Goal: Transaction & Acquisition: Purchase product/service

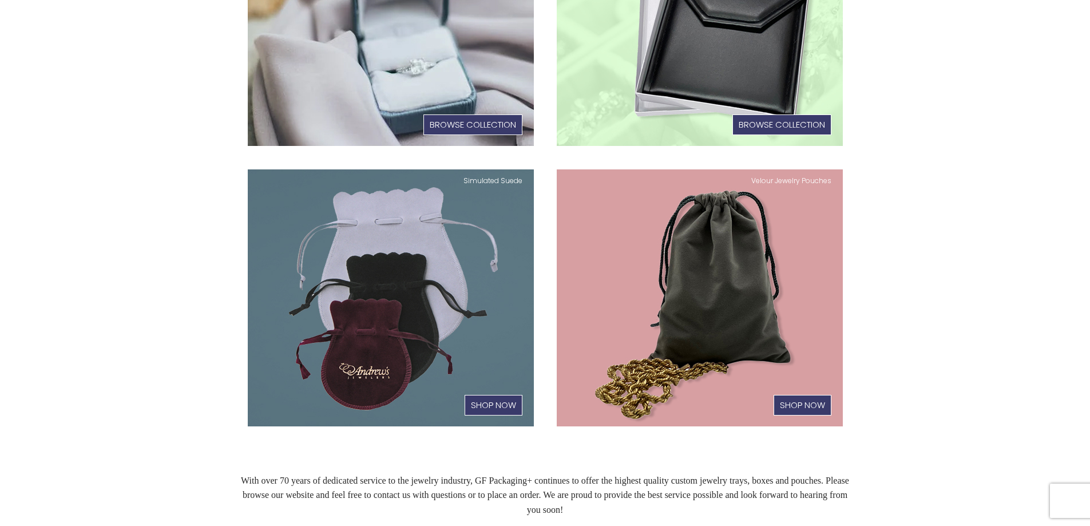
scroll to position [572, 0]
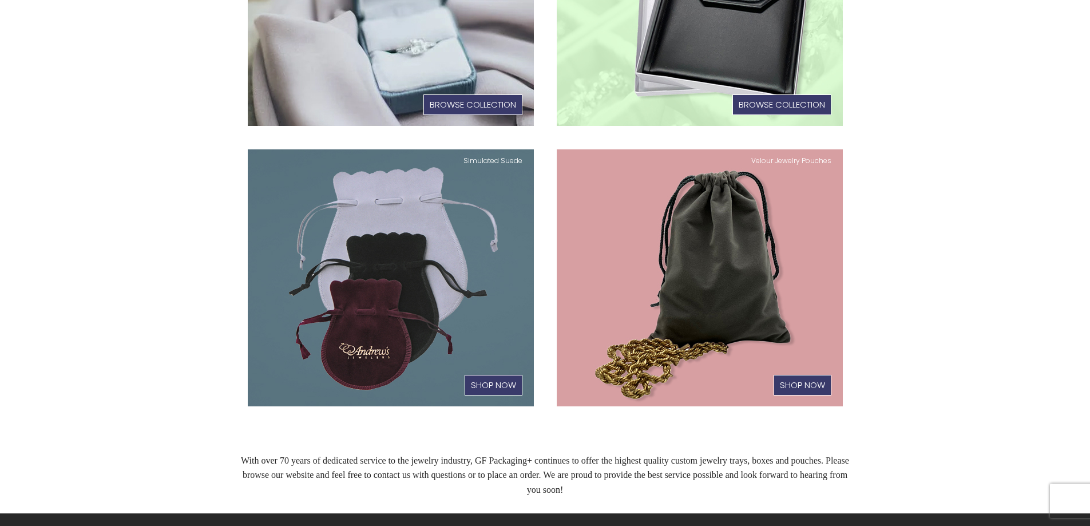
click at [694, 253] on link "Velour Jewelry Pouches Shop Now" at bounding box center [700, 277] width 286 height 257
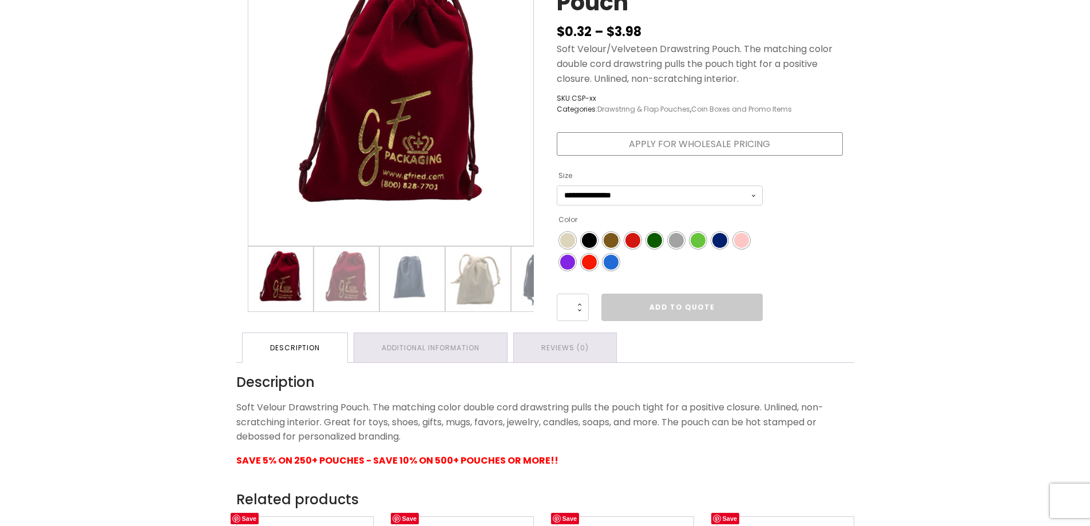
scroll to position [286, 0]
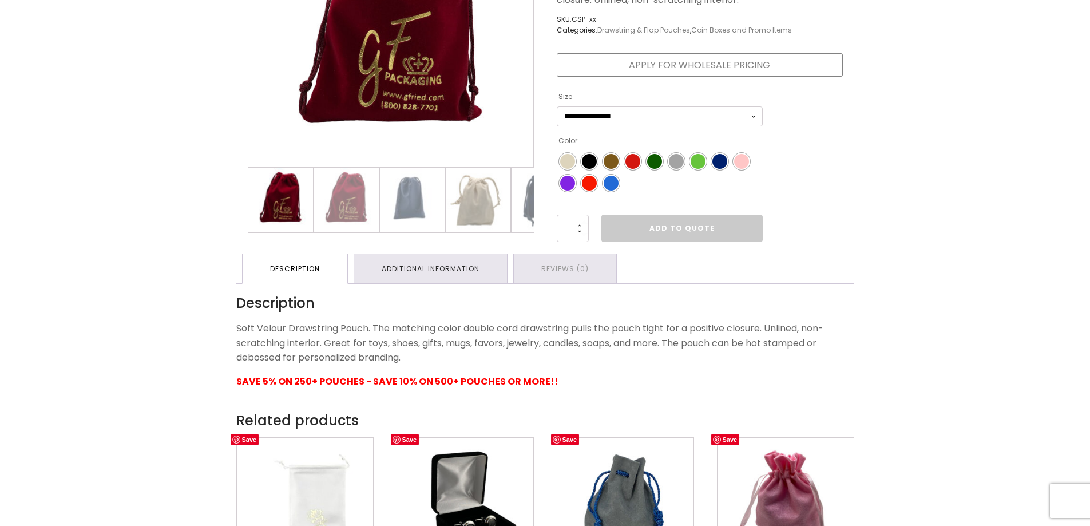
click at [440, 269] on link "Additional information" at bounding box center [430, 268] width 153 height 29
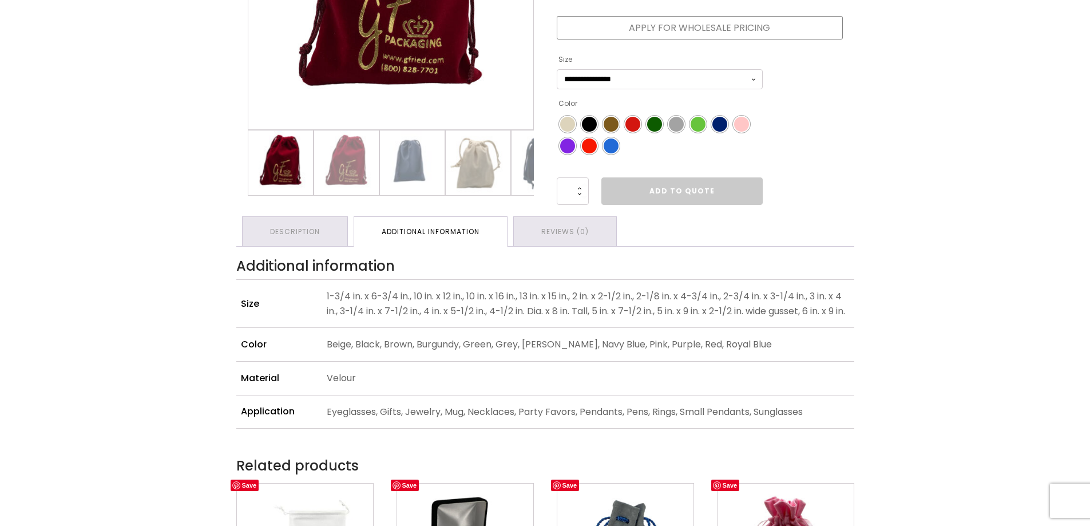
scroll to position [343, 0]
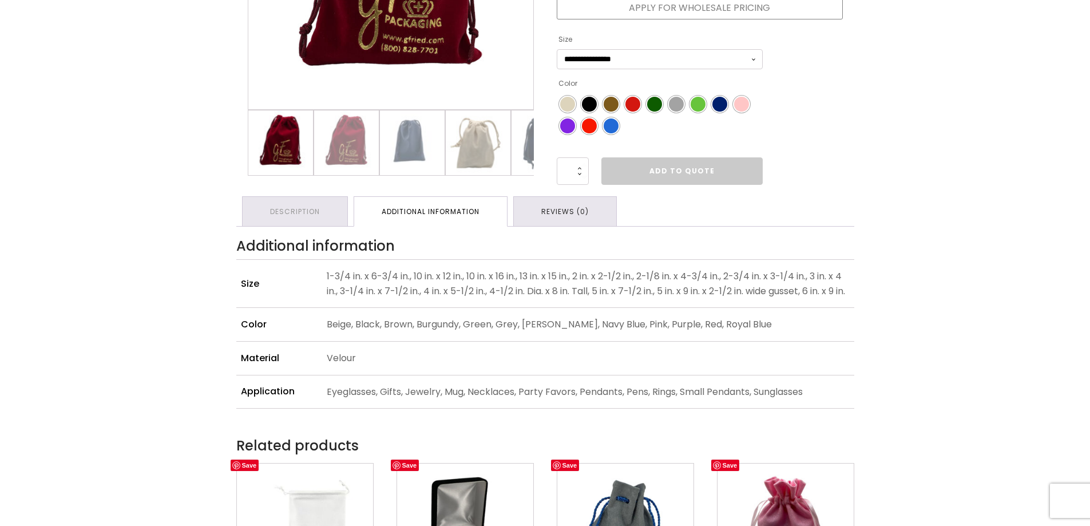
click at [584, 214] on link "Reviews (0)" at bounding box center [565, 211] width 102 height 29
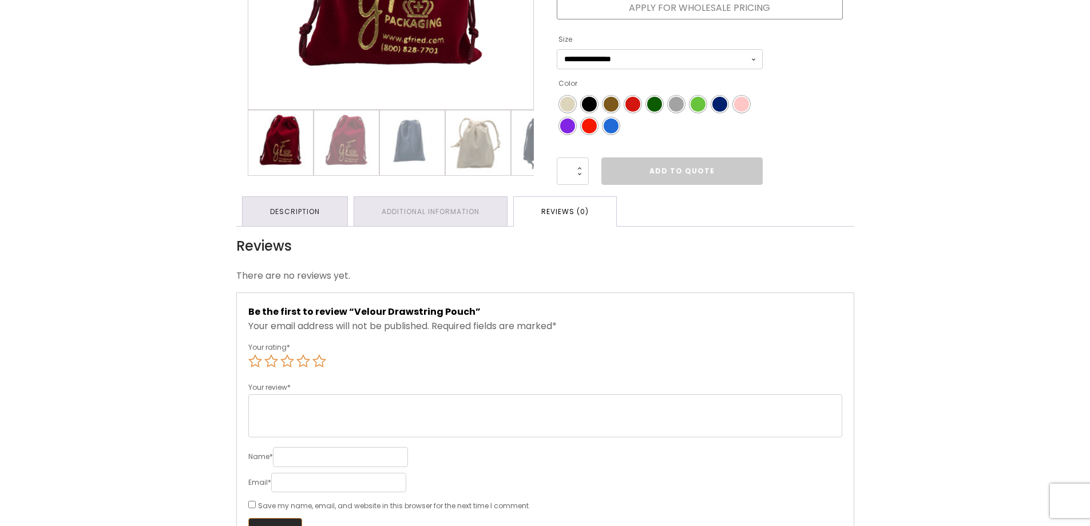
click at [315, 208] on link "Description" at bounding box center [295, 211] width 105 height 29
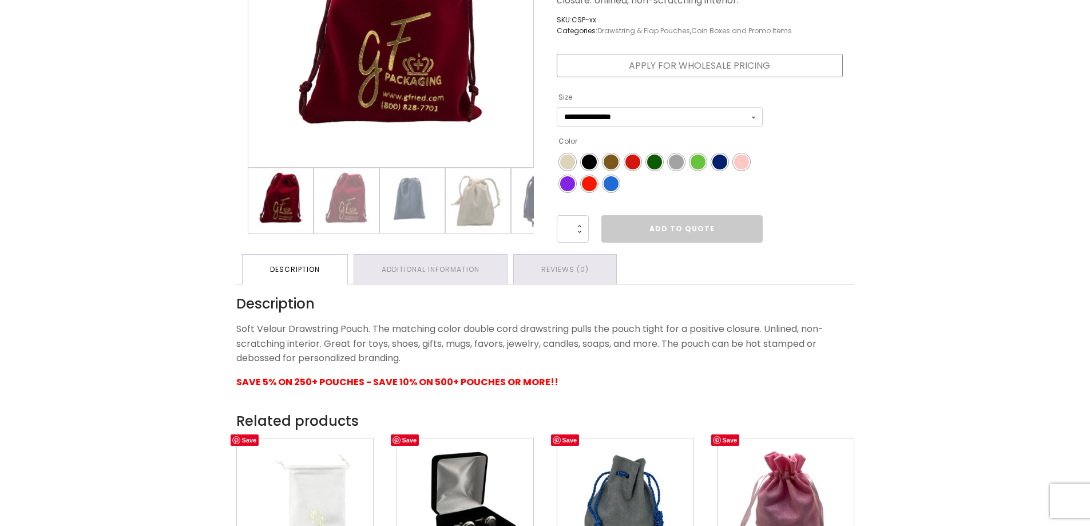
scroll to position [286, 0]
click at [488, 280] on link "Additional information" at bounding box center [430, 268] width 153 height 29
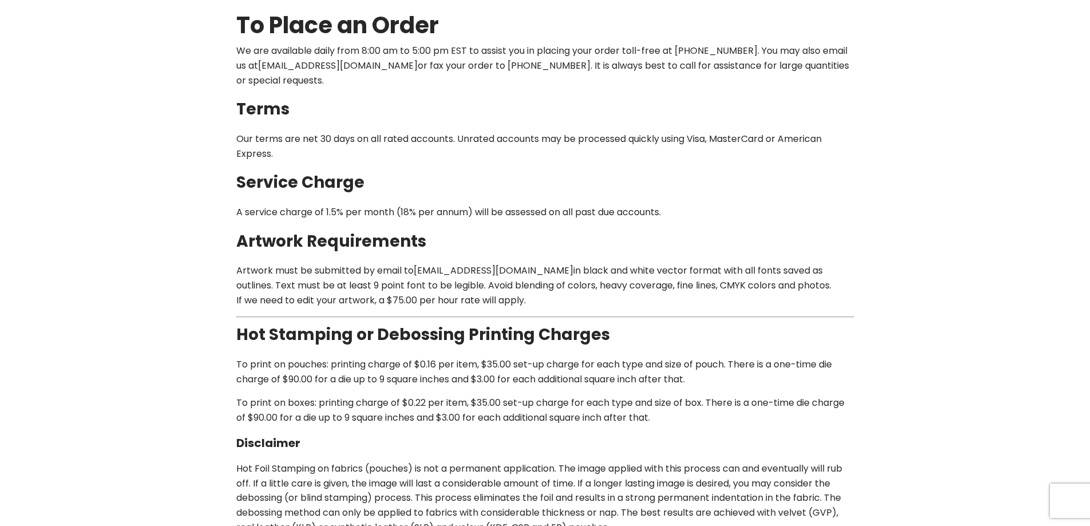
scroll to position [172, 0]
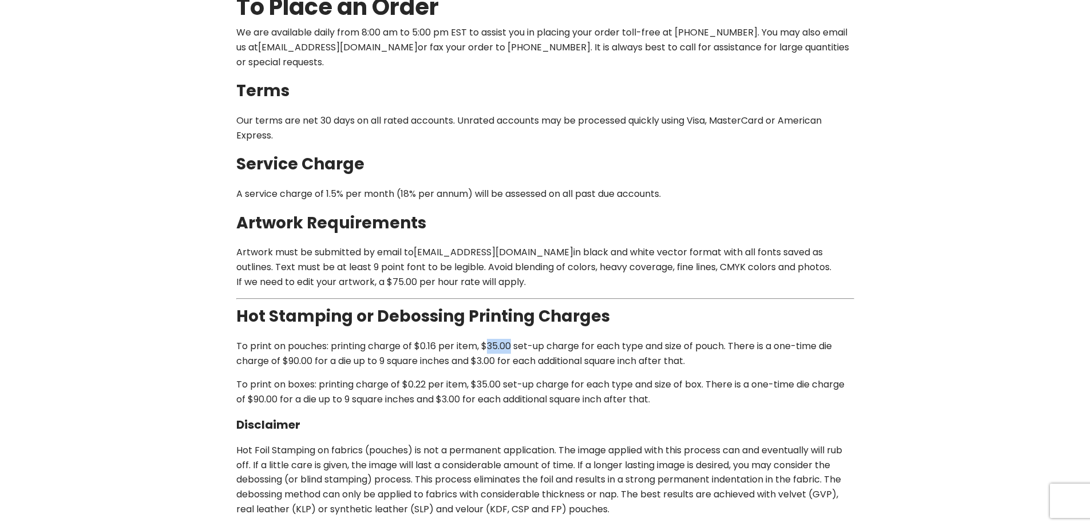
drag, startPoint x: 511, startPoint y: 326, endPoint x: 490, endPoint y: 332, distance: 21.4
click at [490, 339] on p "To print on pouches: printing charge of $0.16 per item, $35.00 set-up charge fo…" at bounding box center [545, 353] width 618 height 29
click at [429, 339] on p "To print on pouches: printing charge of $0.16 per item, $35.00 set-up charge fo…" at bounding box center [545, 353] width 618 height 29
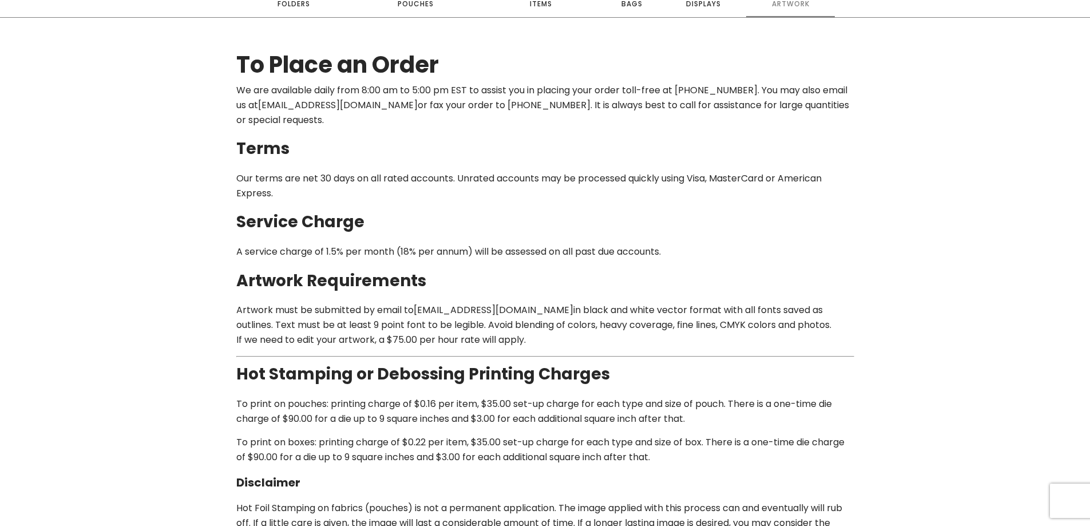
scroll to position [0, 0]
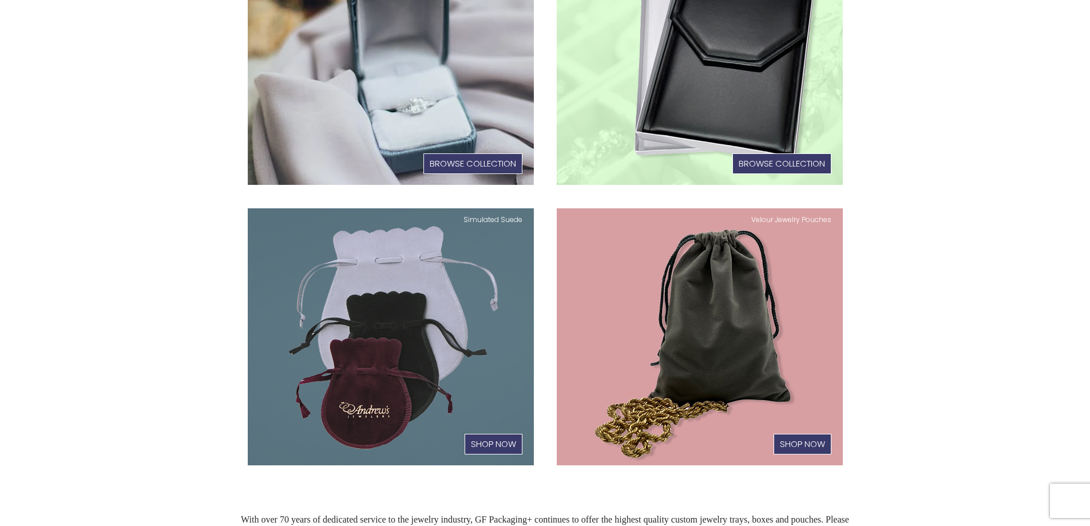
scroll to position [515, 0]
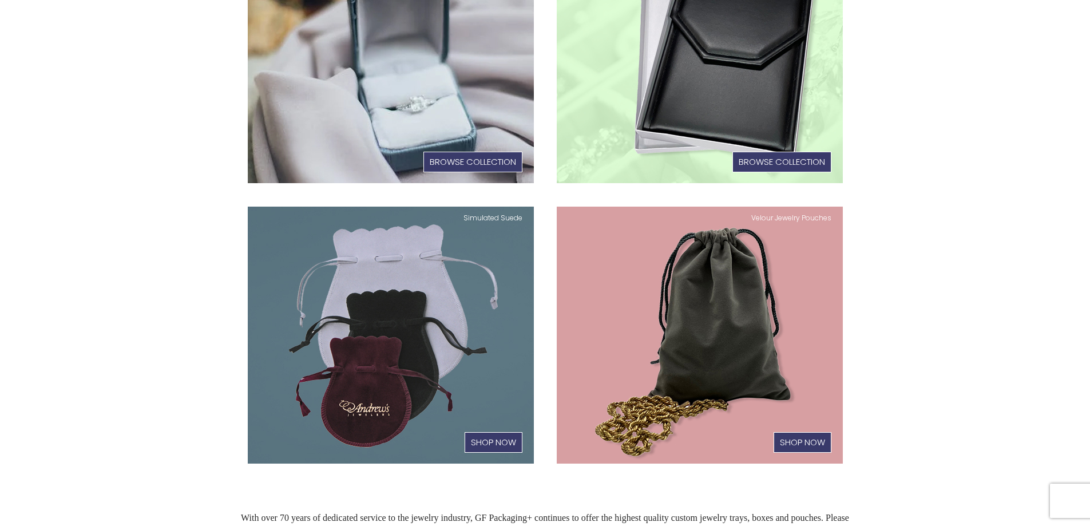
drag, startPoint x: 713, startPoint y: 344, endPoint x: 891, endPoint y: 432, distance: 198.2
click at [923, 382] on section "Featured Collections Jewelry Boxes Browse Collection Pearl Folders Browse Colle…" at bounding box center [545, 179] width 1090 height 641
click at [810, 448] on h1 "Shop Now" at bounding box center [802, 442] width 58 height 21
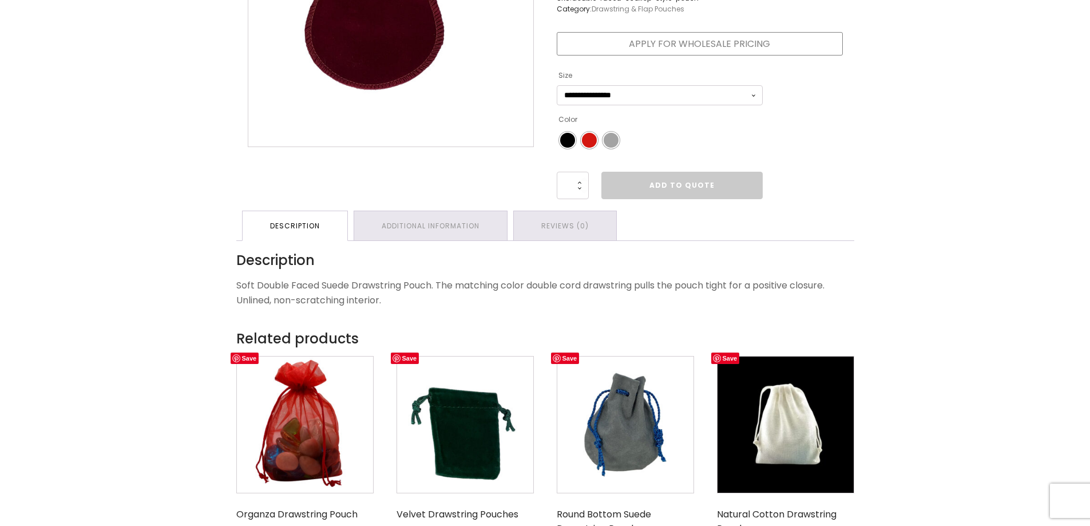
scroll to position [343, 0]
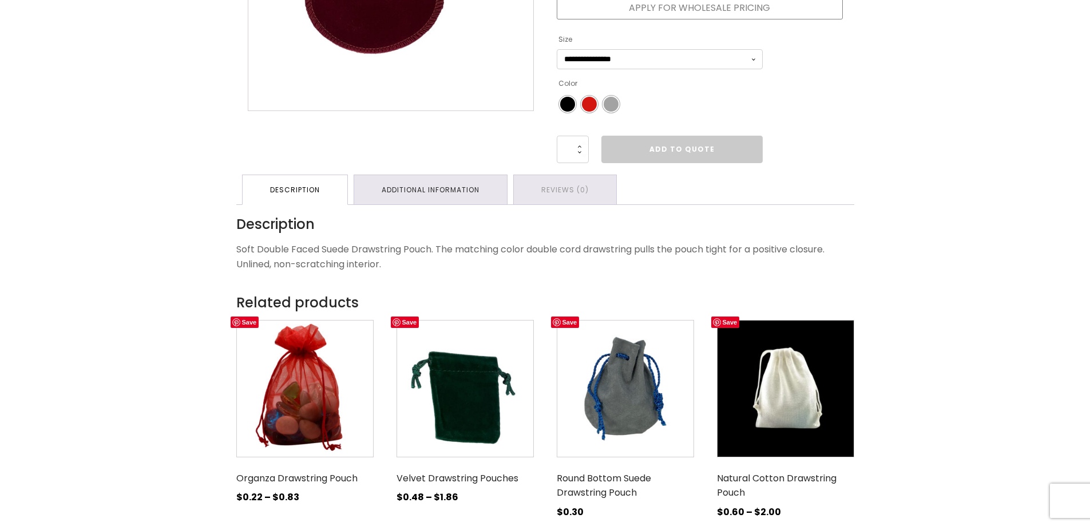
click at [494, 188] on link "Additional information" at bounding box center [430, 189] width 153 height 29
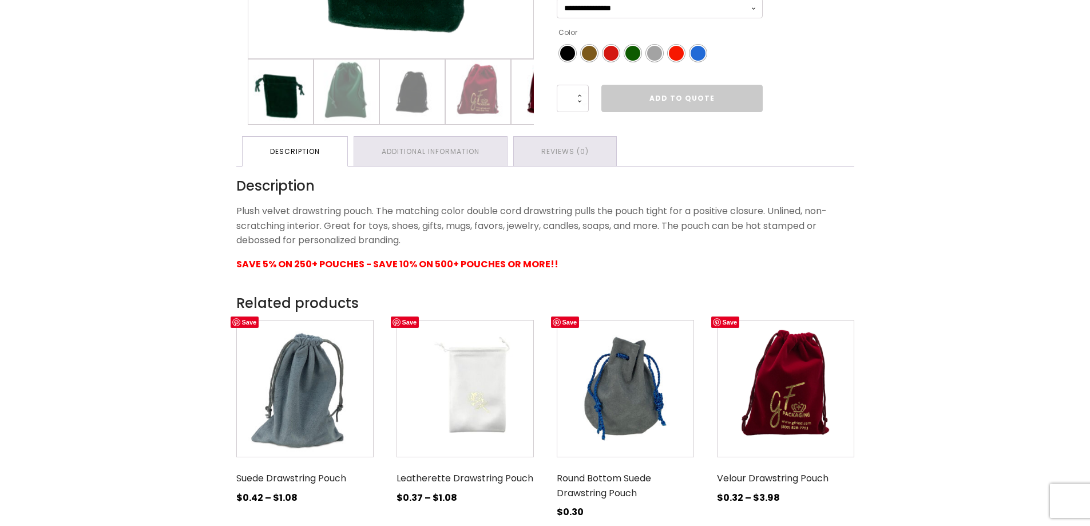
scroll to position [400, 0]
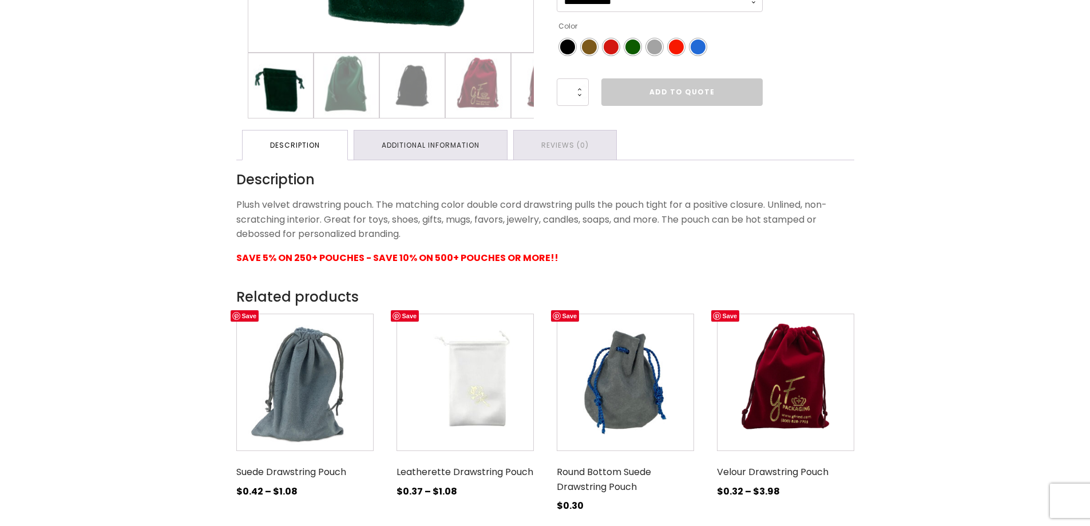
click at [445, 150] on link "Additional information" at bounding box center [430, 144] width 153 height 29
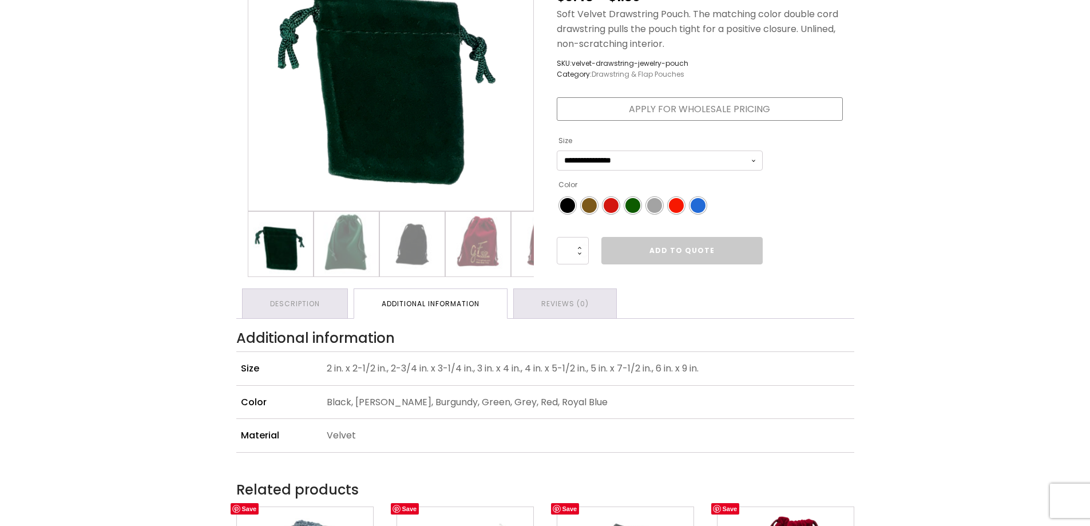
scroll to position [229, 0]
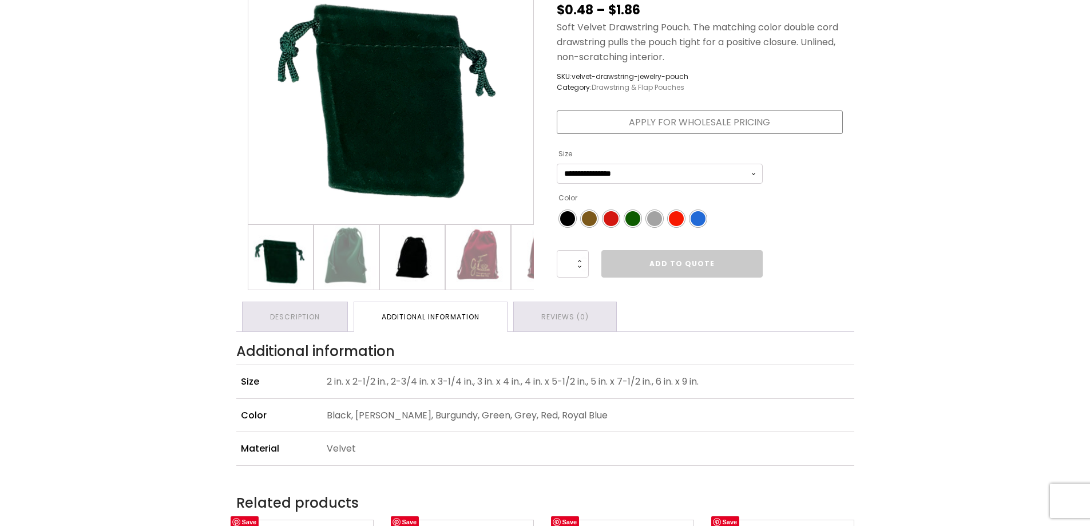
click at [404, 268] on img at bounding box center [412, 257] width 65 height 65
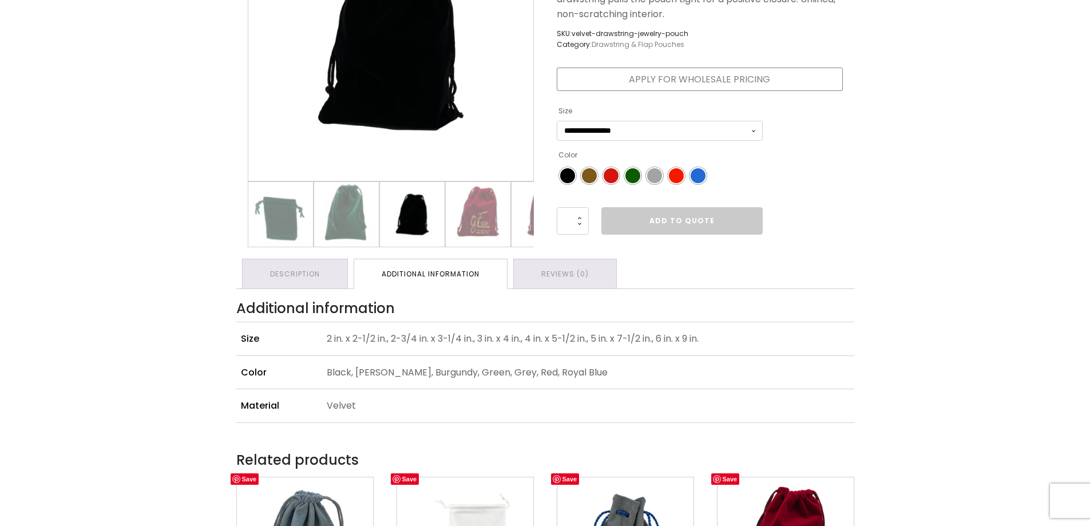
scroll to position [0, 0]
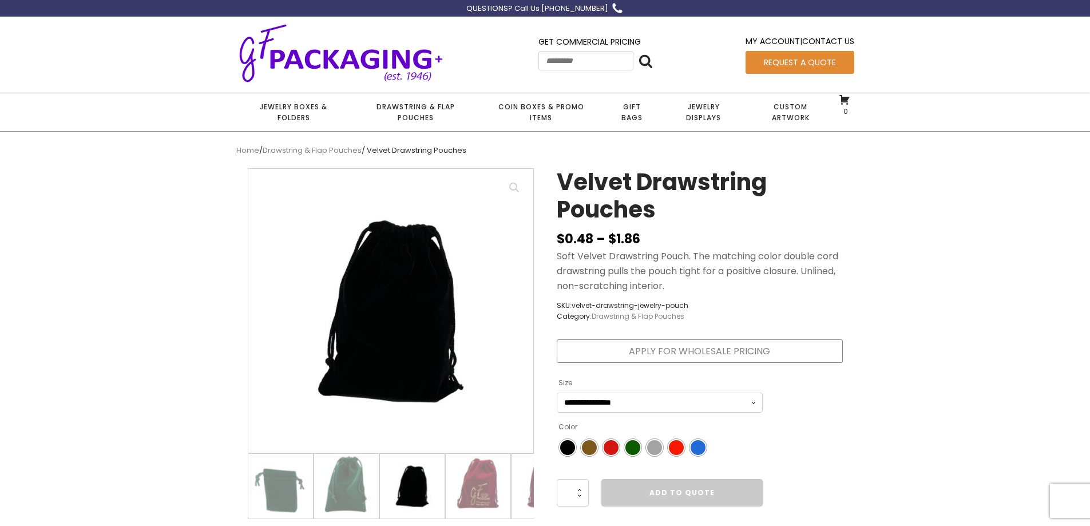
drag, startPoint x: 891, startPoint y: 271, endPoint x: 871, endPoint y: 256, distance: 24.1
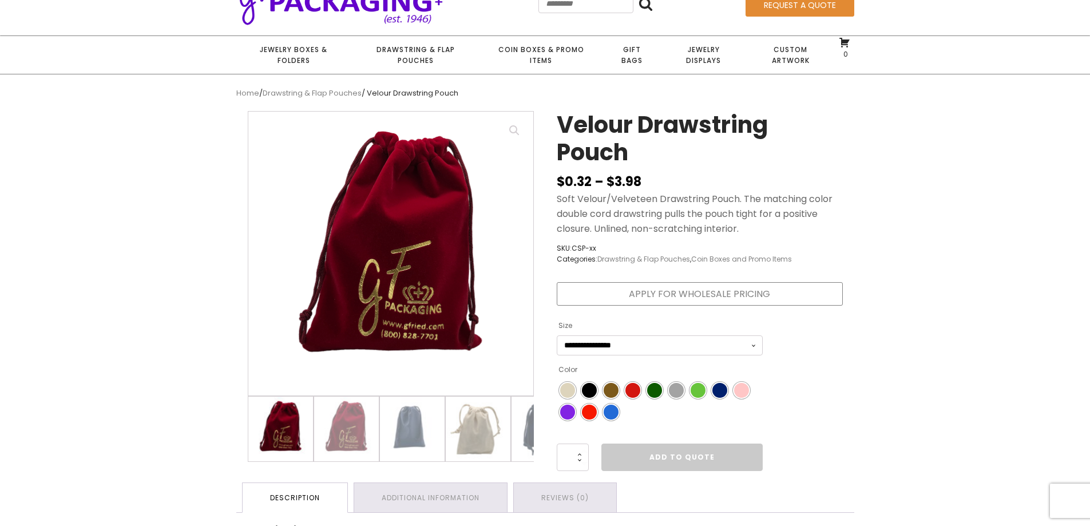
scroll to position [114, 0]
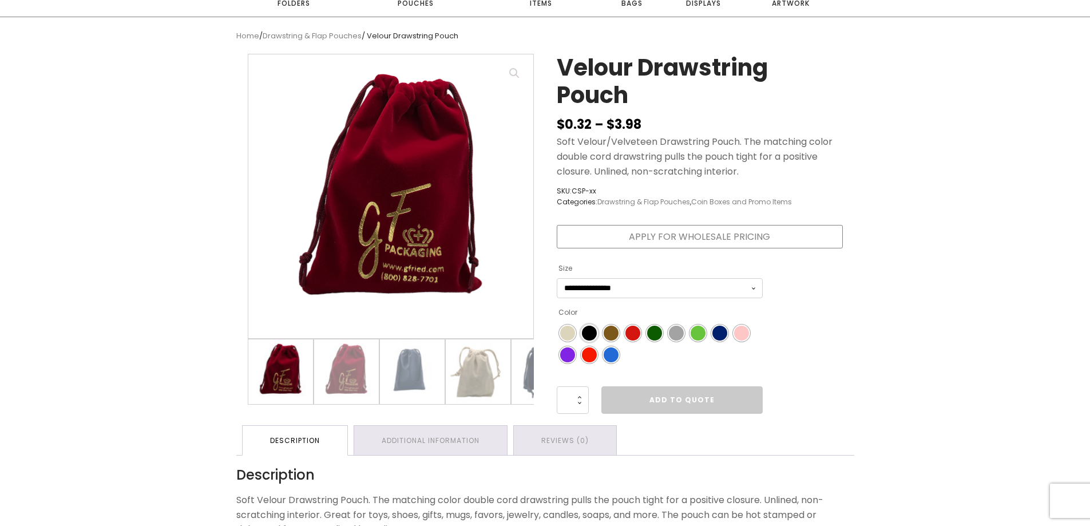
click at [597, 333] on li "Color" at bounding box center [589, 332] width 17 height 17
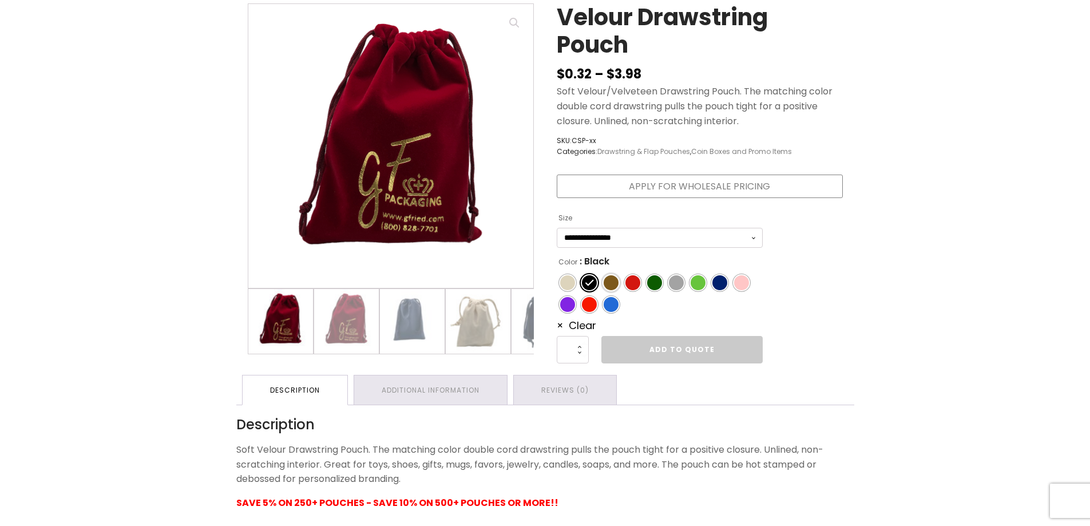
scroll to position [229, 0]
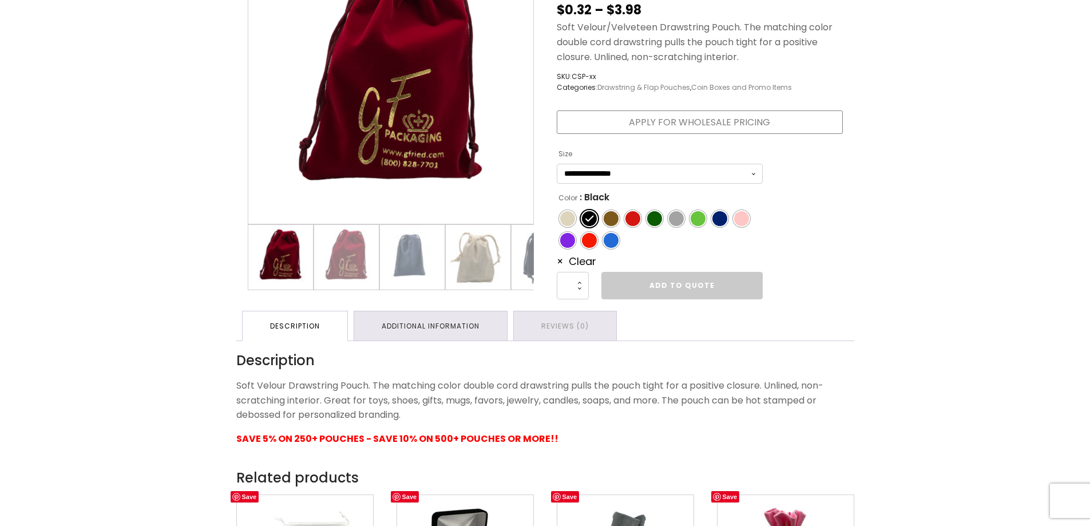
click at [442, 336] on link "Additional information" at bounding box center [430, 325] width 153 height 29
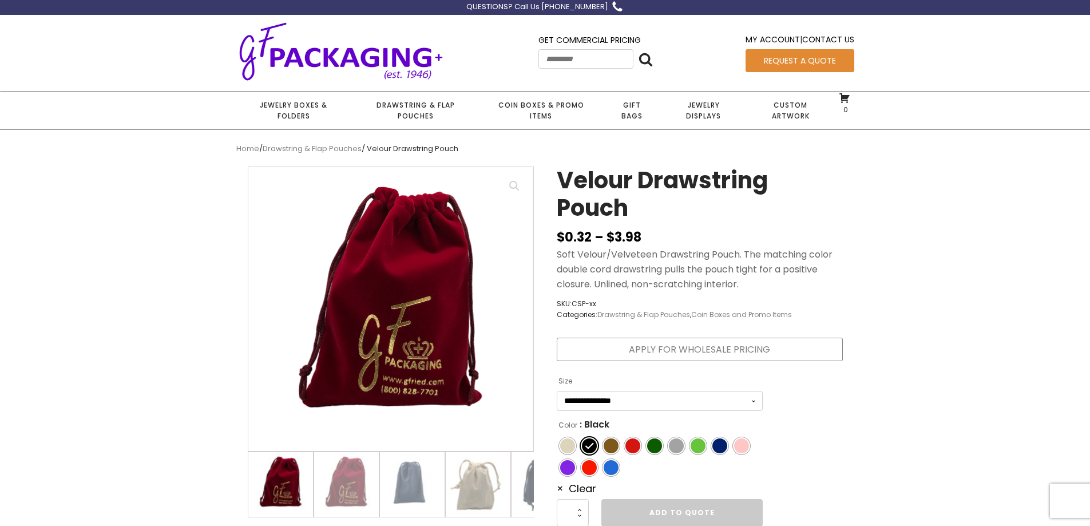
scroll to position [0, 0]
